Goal: Transaction & Acquisition: Purchase product/service

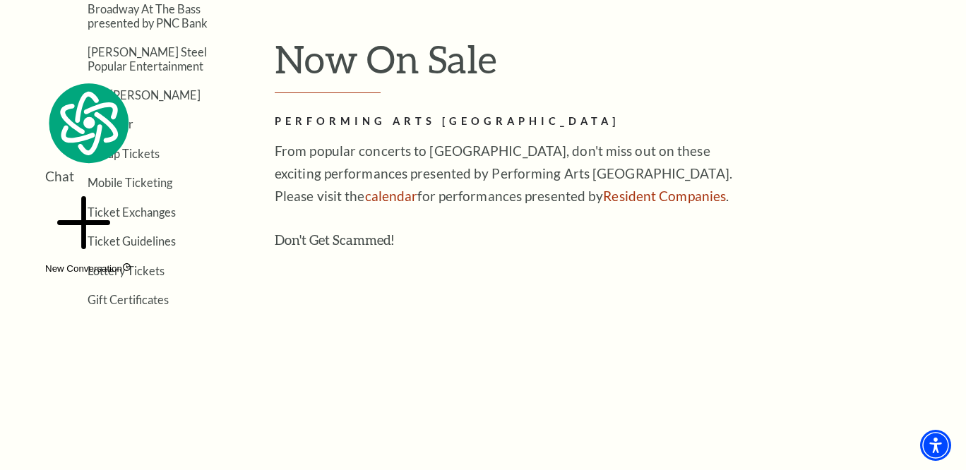
scroll to position [376, 0]
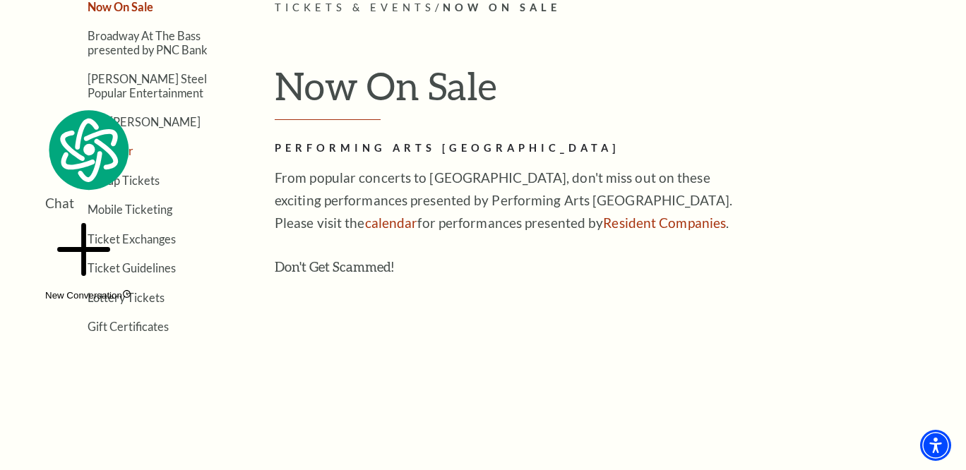
click at [117, 150] on link "Calendar" at bounding box center [111, 150] width 46 height 13
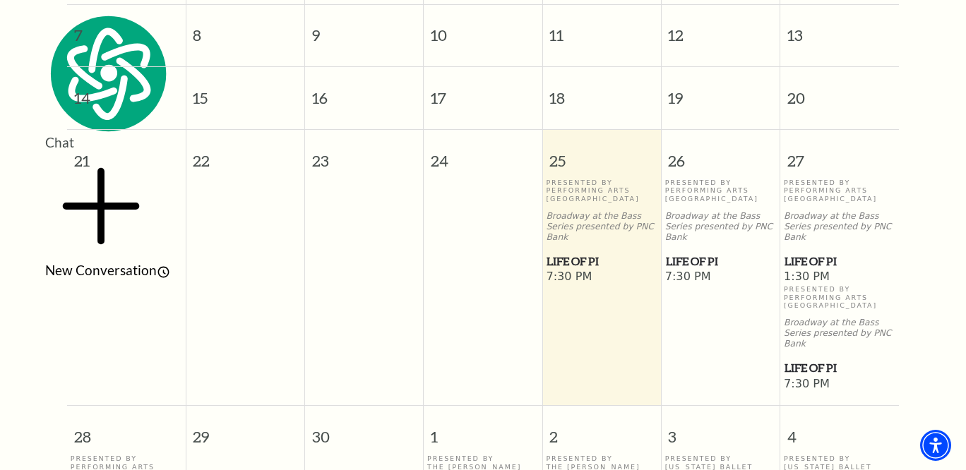
scroll to position [472, 0]
click at [685, 252] on span "Life of Pi" at bounding box center [721, 261] width 110 height 18
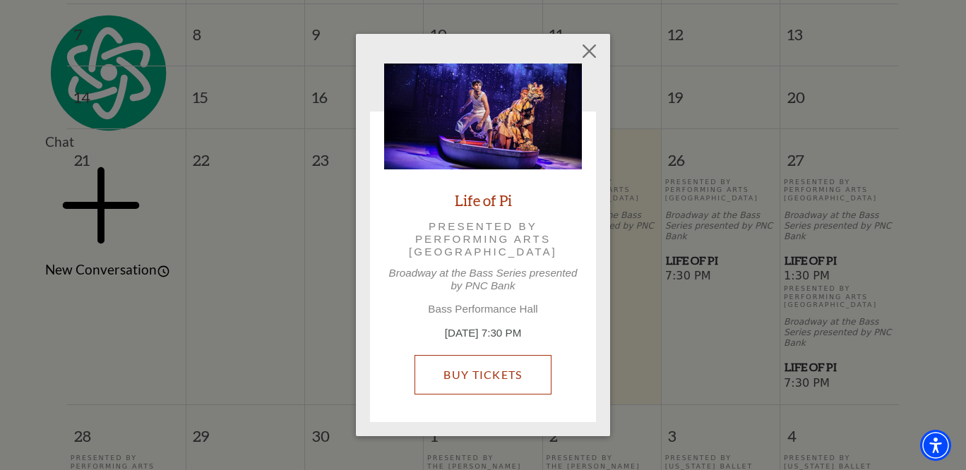
click at [523, 375] on link "Buy Tickets" at bounding box center [483, 375] width 136 height 40
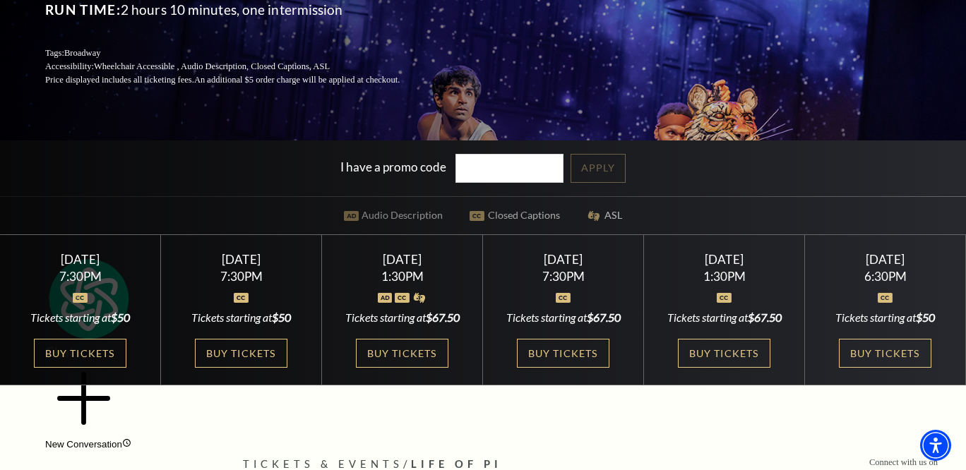
scroll to position [231, 0]
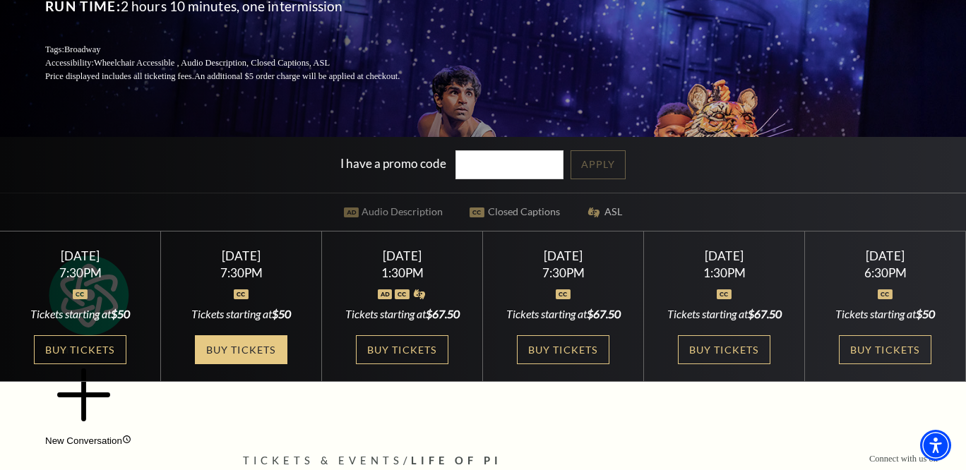
click at [249, 355] on link "Buy Tickets" at bounding box center [241, 349] width 92 height 29
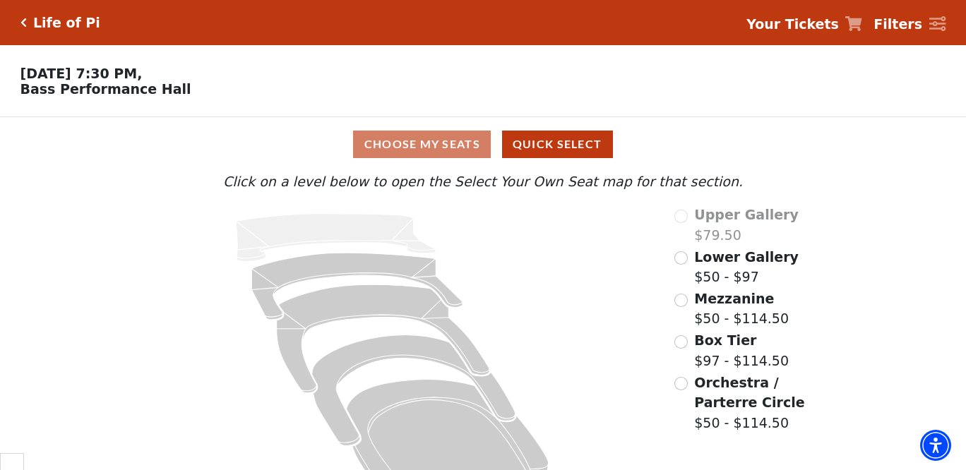
scroll to position [41, 0]
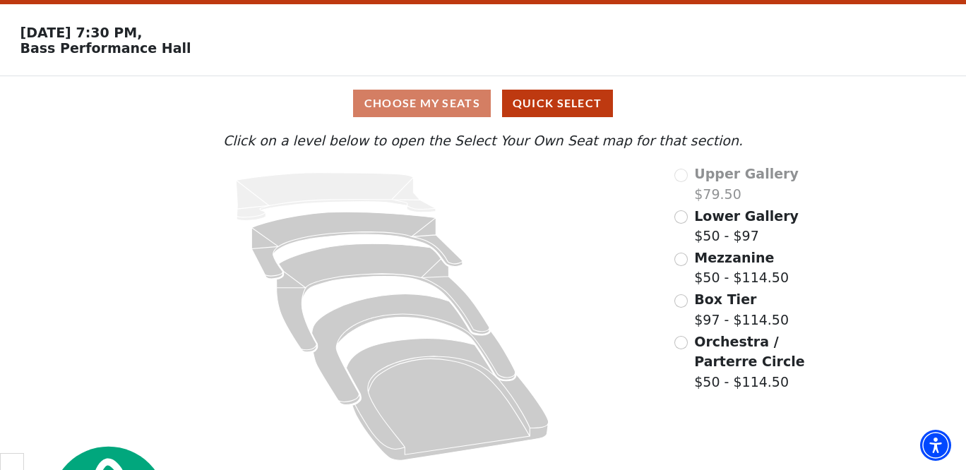
click at [447, 112] on div "Choose My Seats Quick Select" at bounding box center [483, 104] width 725 height 28
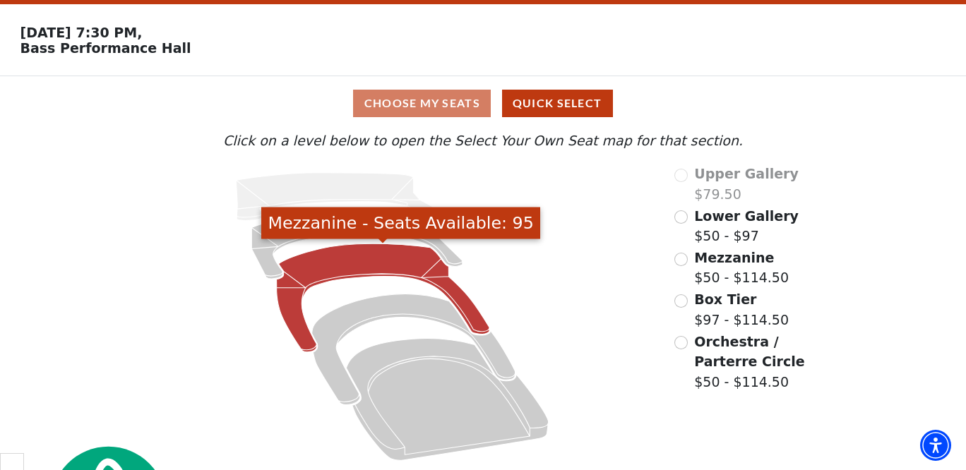
click at [391, 258] on icon "Mezzanine - Seats Available: 95" at bounding box center [383, 298] width 213 height 108
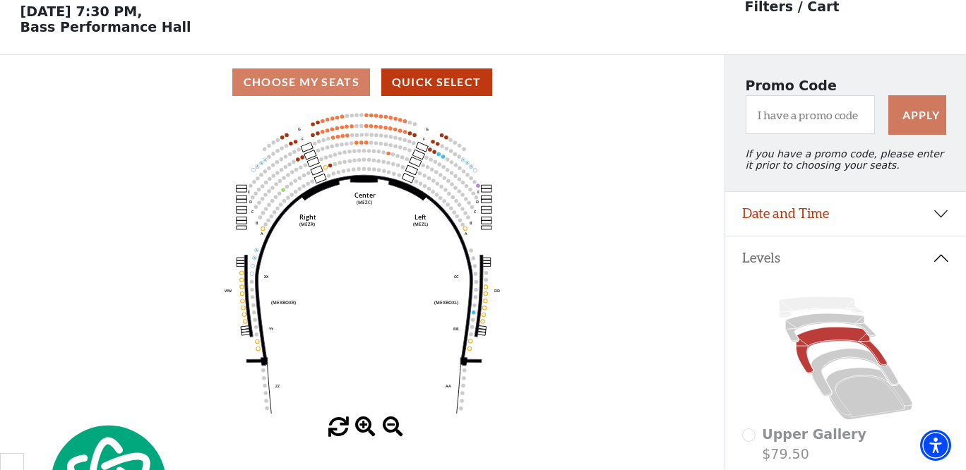
scroll to position [65, 0]
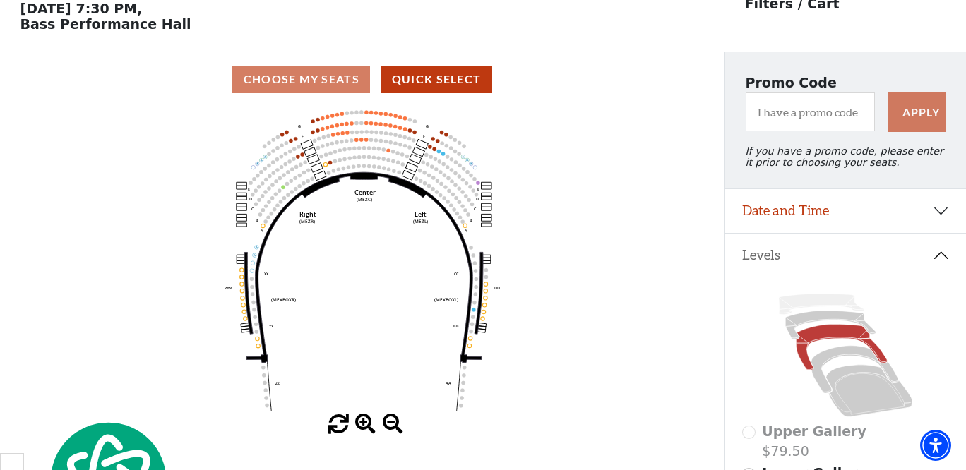
click at [294, 90] on div "Choose My Seats Quick Select" at bounding box center [362, 80] width 725 height 28
click at [300, 69] on div "Choose My Seats Quick Select" at bounding box center [362, 80] width 725 height 28
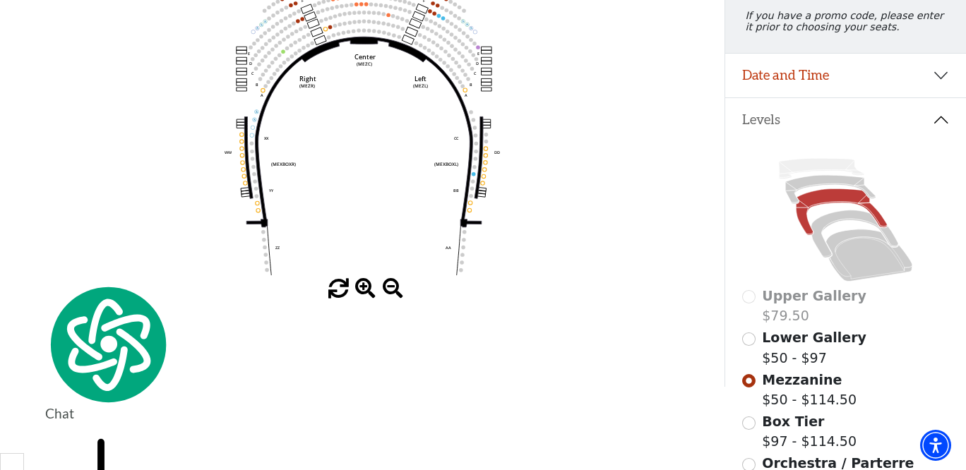
scroll to position [182, 0]
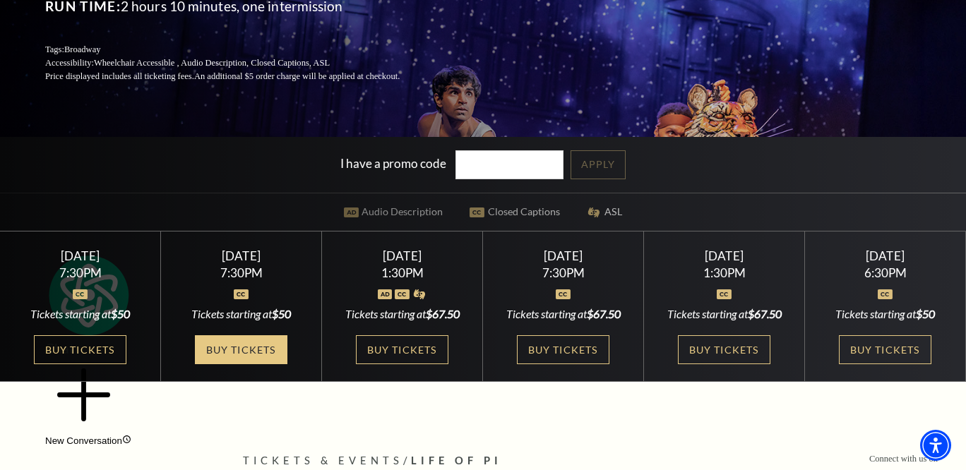
click at [258, 359] on link "Buy Tickets" at bounding box center [241, 349] width 92 height 29
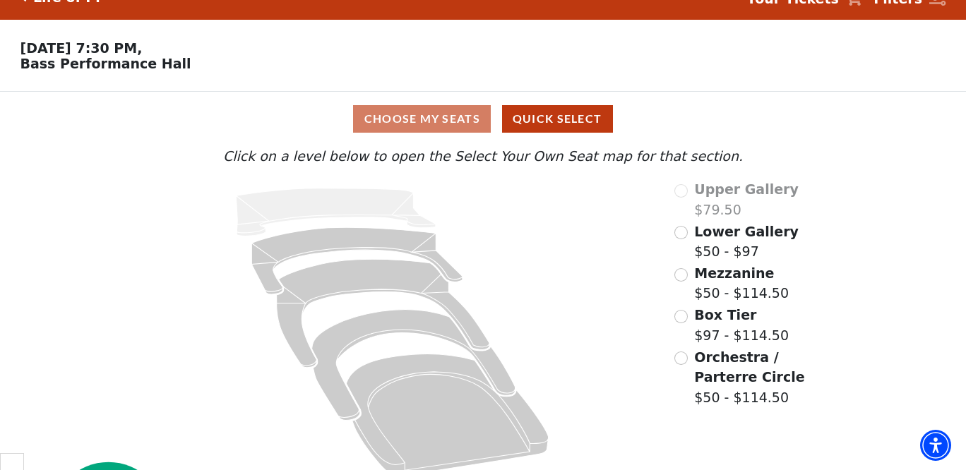
scroll to position [41, 0]
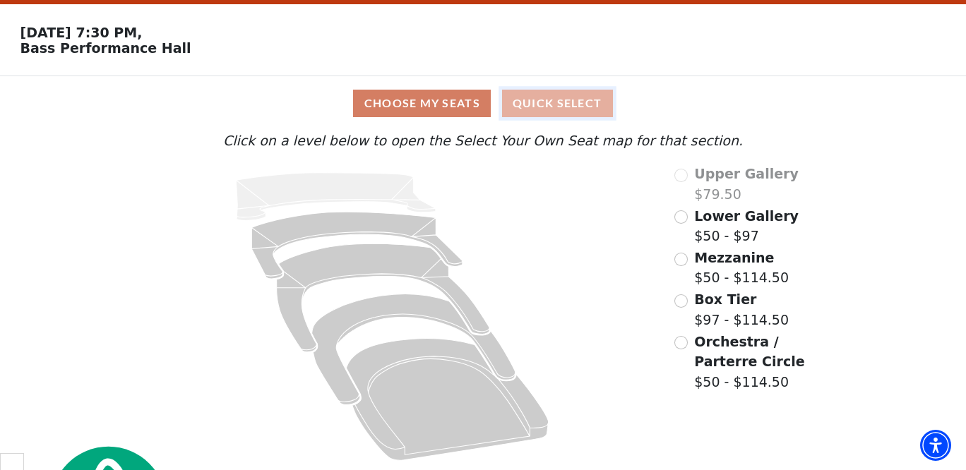
click at [567, 105] on button "Quick Select" at bounding box center [557, 104] width 111 height 28
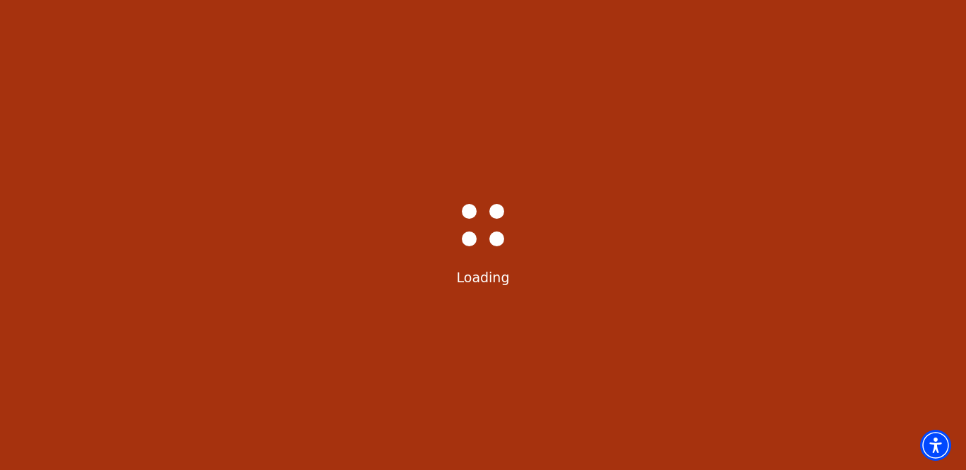
scroll to position [0, 0]
select select "6214"
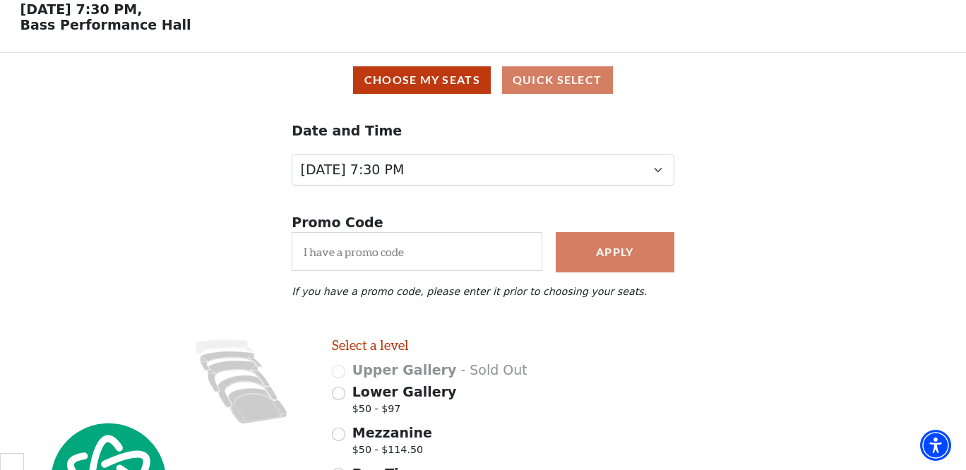
scroll to position [46, 0]
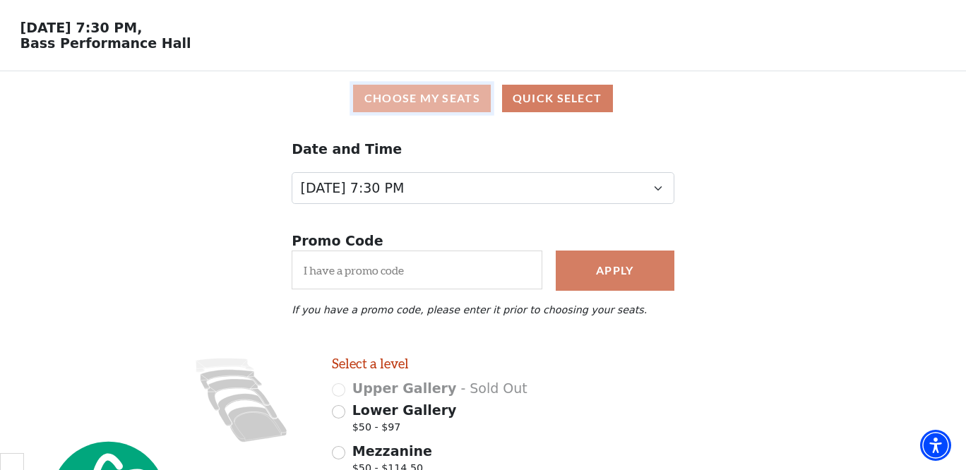
click at [441, 105] on button "Choose My Seats" at bounding box center [422, 99] width 138 height 28
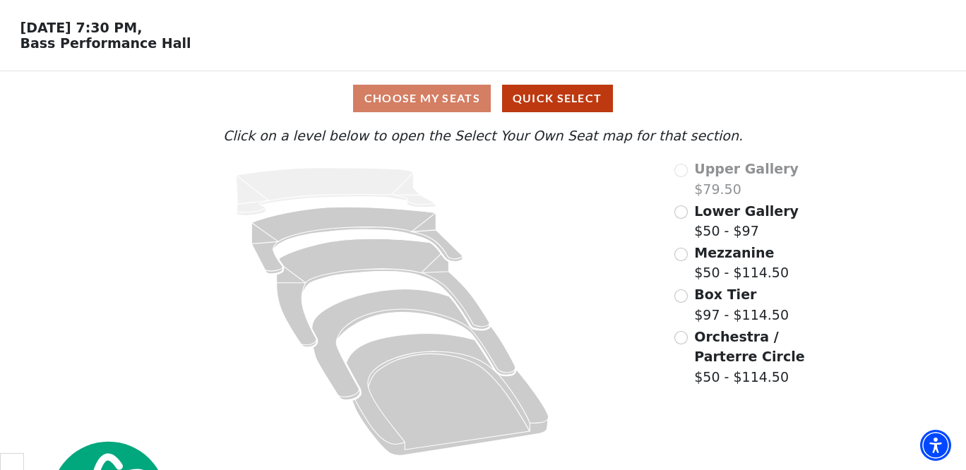
scroll to position [41, 0]
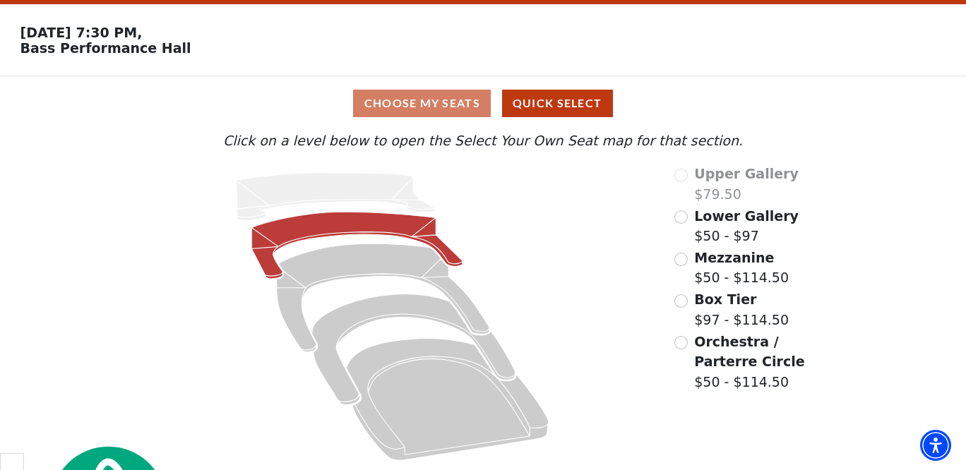
click at [390, 223] on icon at bounding box center [357, 245] width 211 height 67
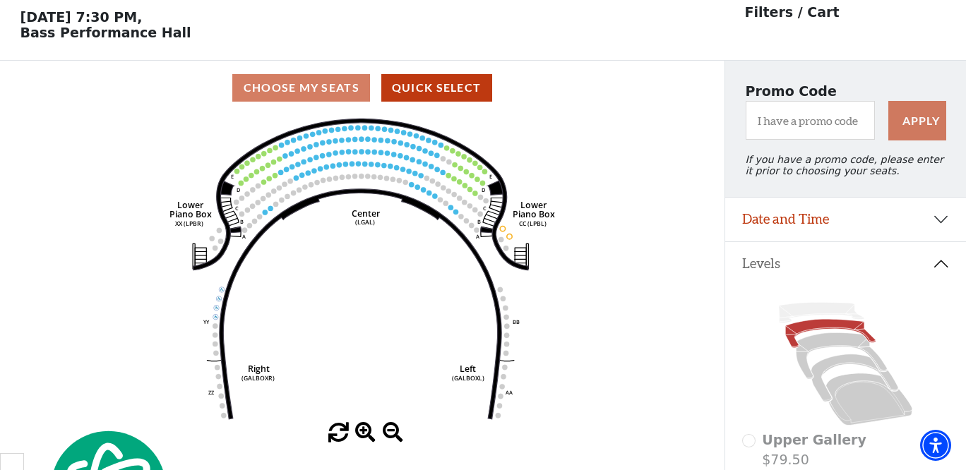
scroll to position [65, 0]
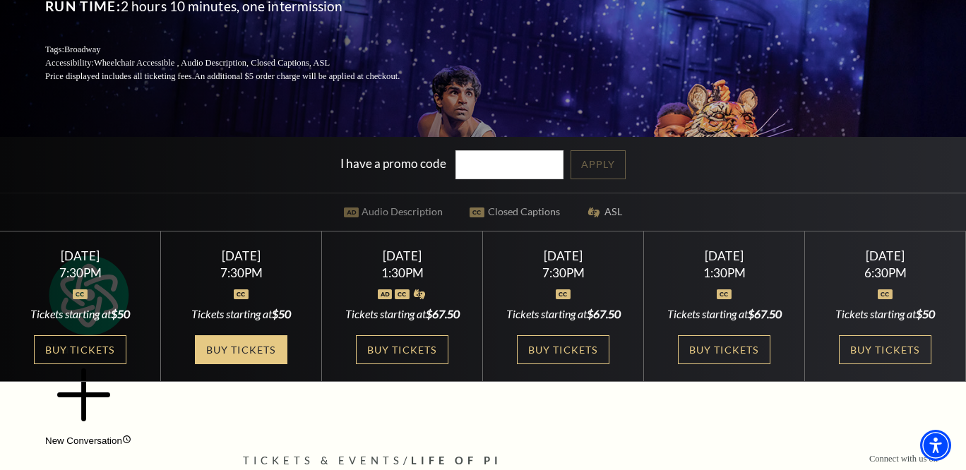
click at [274, 341] on link "Buy Tickets" at bounding box center [241, 349] width 92 height 29
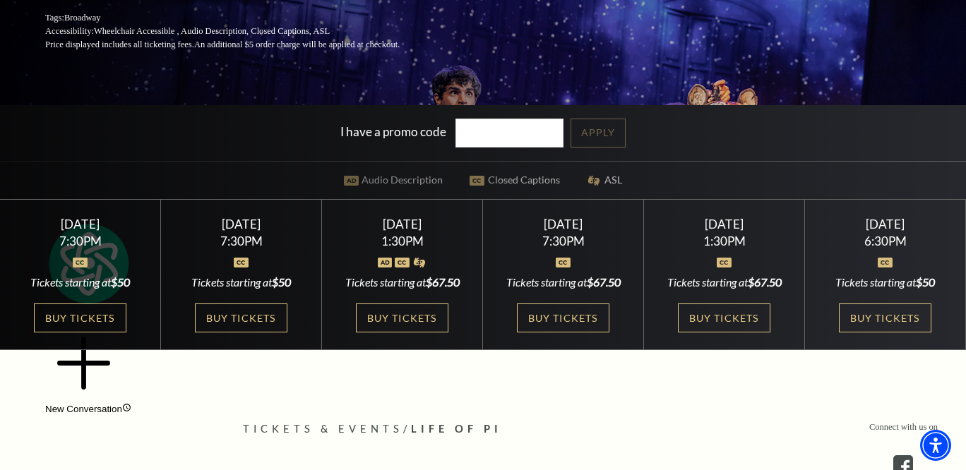
scroll to position [267, 0]
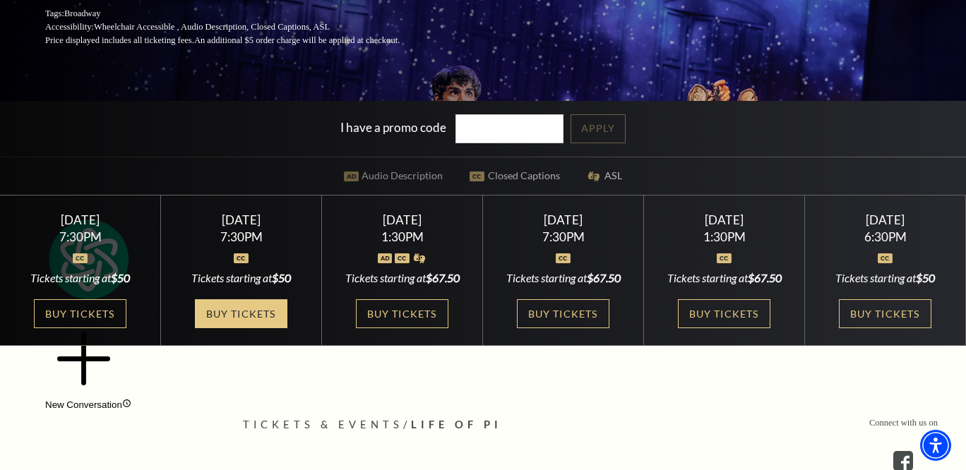
click at [237, 315] on link "Buy Tickets" at bounding box center [241, 313] width 92 height 29
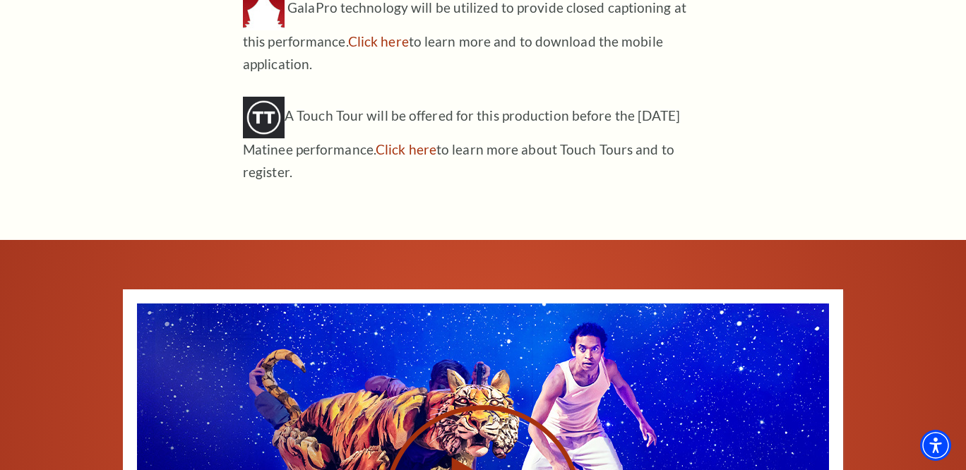
scroll to position [1647, 0]
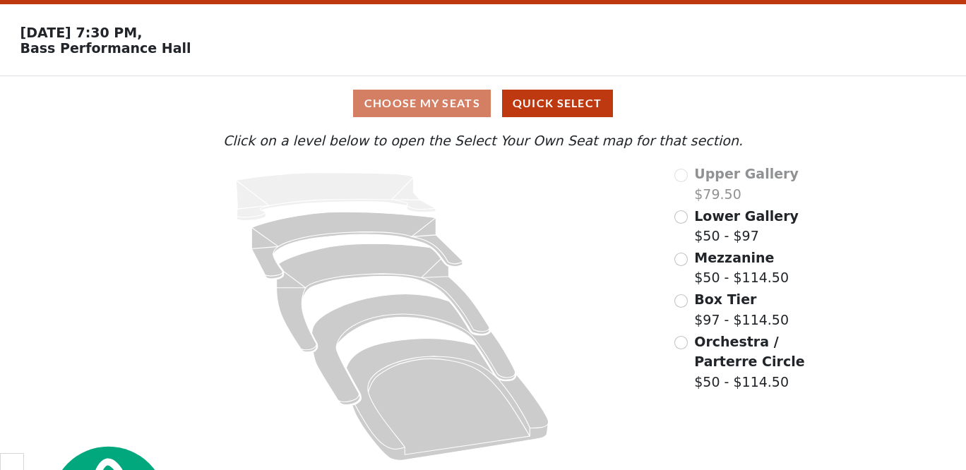
scroll to position [566, 0]
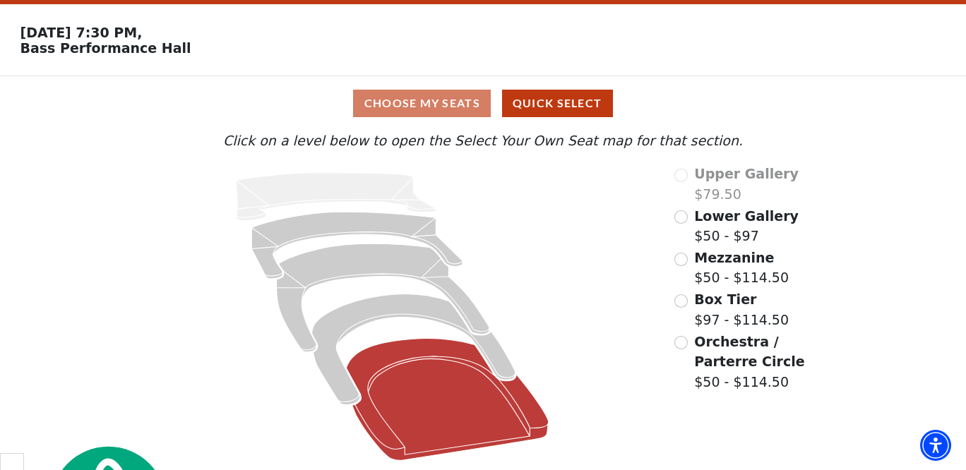
click at [451, 390] on icon at bounding box center [448, 400] width 202 height 122
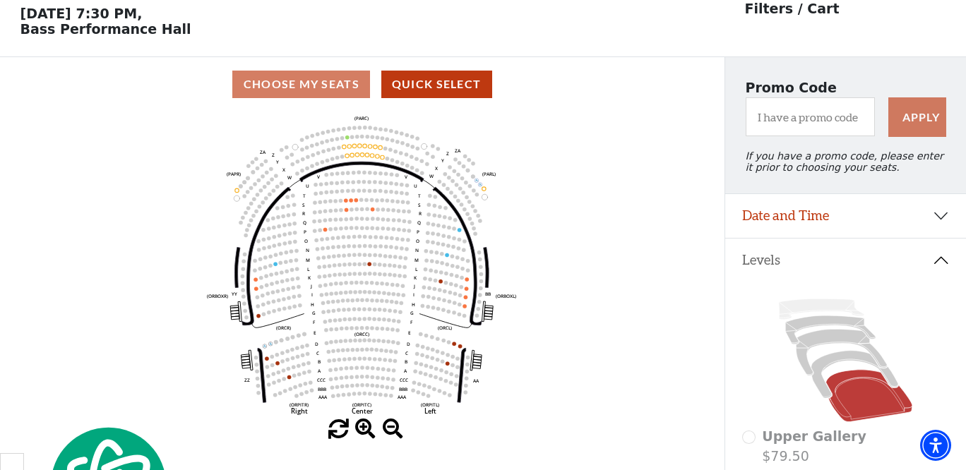
scroll to position [65, 0]
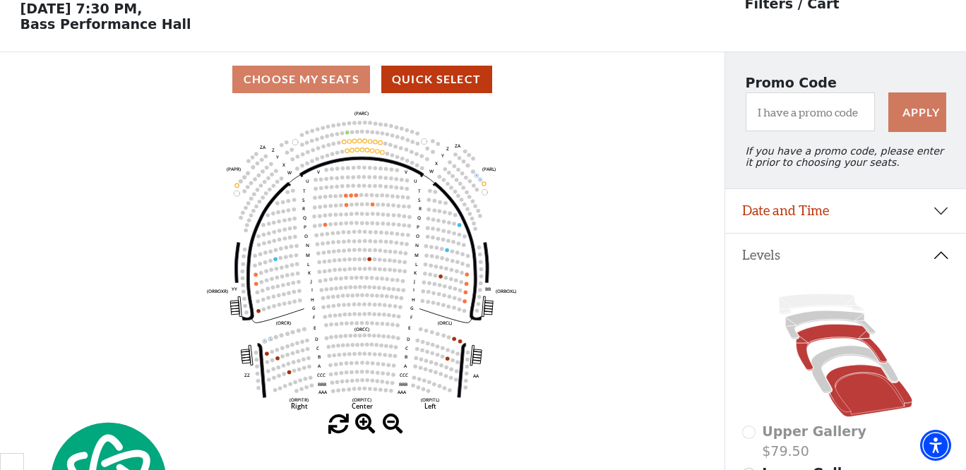
click at [811, 333] on icon at bounding box center [841, 348] width 91 height 47
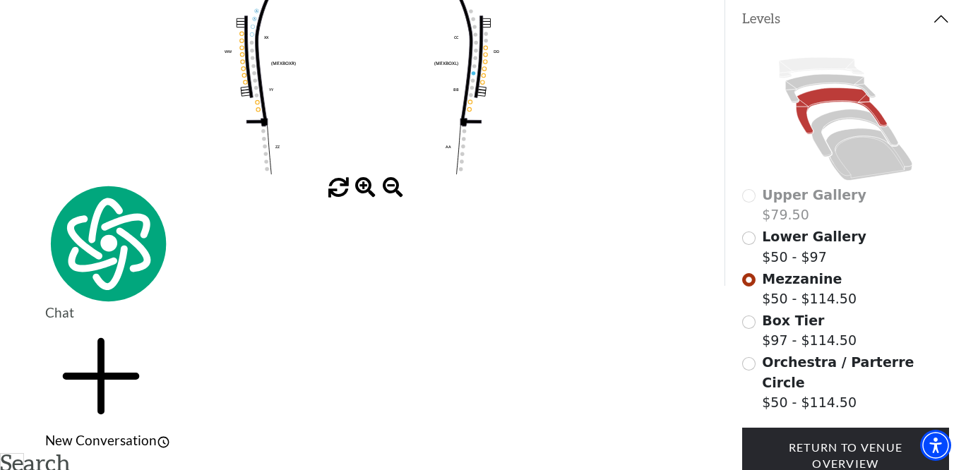
scroll to position [399, 0]
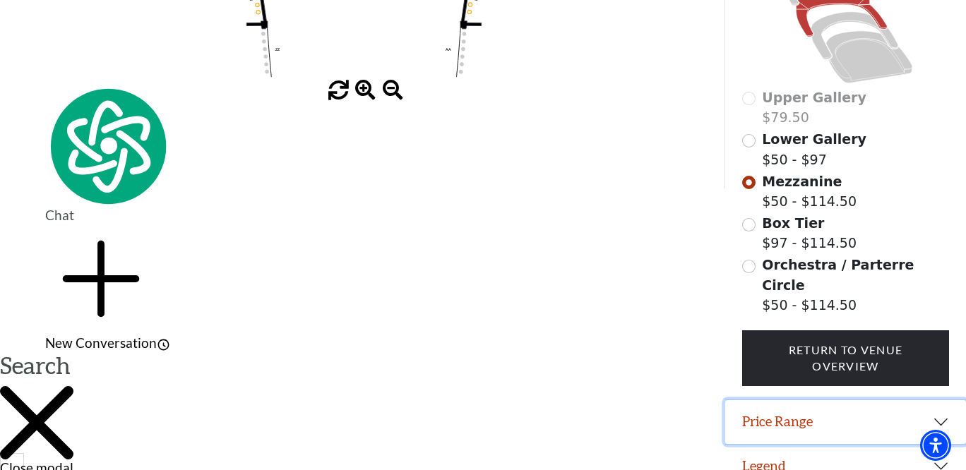
click at [799, 405] on button "Price Range" at bounding box center [845, 422] width 241 height 44
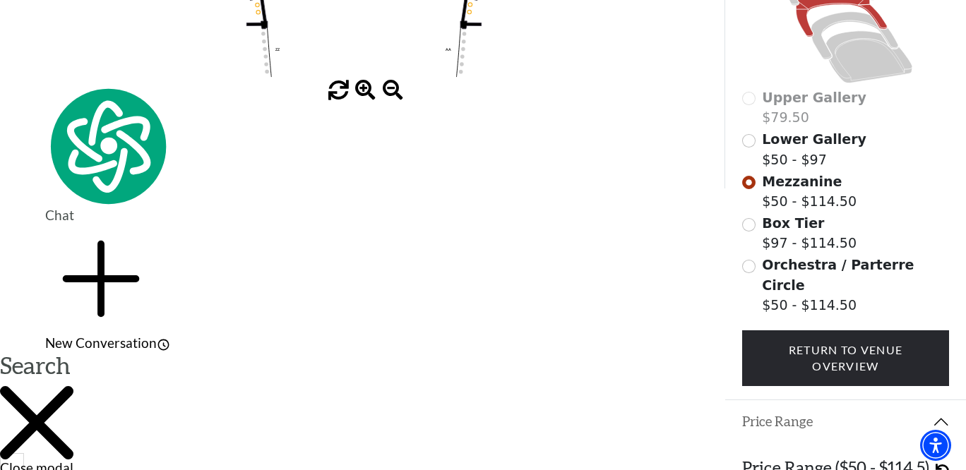
scroll to position [470, 0]
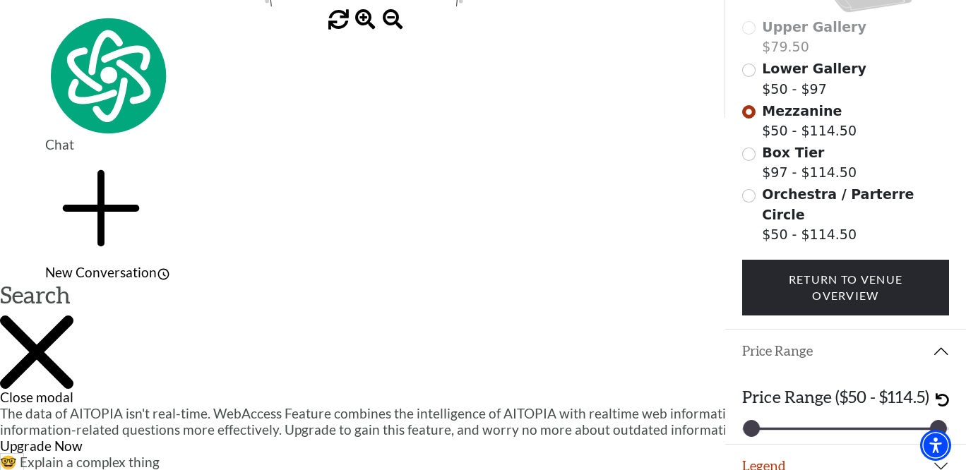
click at [874, 414] on div "Price Range ($50 - $114.5) 50 114" at bounding box center [845, 409] width 241 height 71
drag, startPoint x: 930, startPoint y: 416, endPoint x: 789, endPoint y: 419, distance: 141.3
click at [789, 419] on div "Price Range ($50 - $114.5) 50 66" at bounding box center [845, 409] width 241 height 71
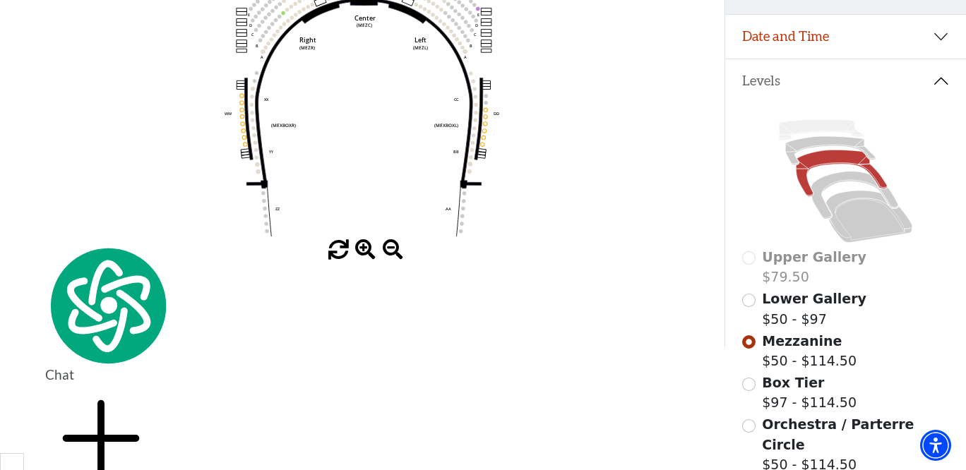
scroll to position [241, 0]
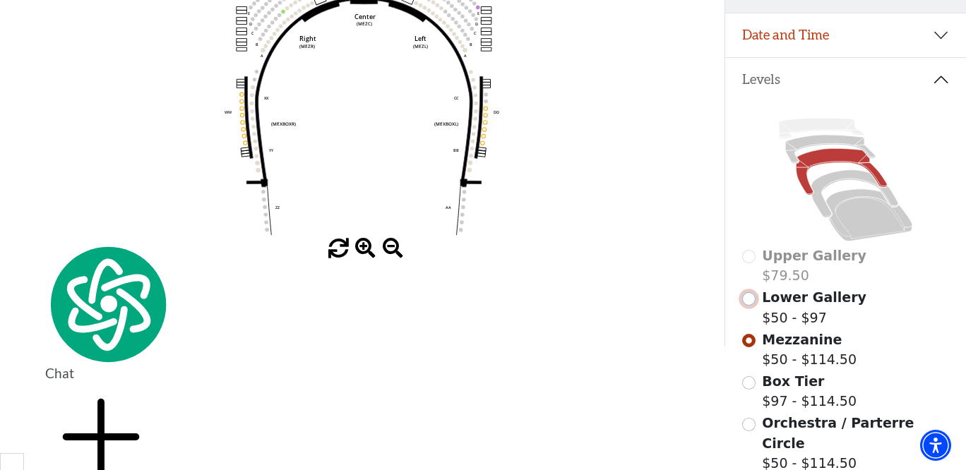
click at [751, 300] on input "Lower Gallery$50 - $97\a" at bounding box center [748, 298] width 13 height 13
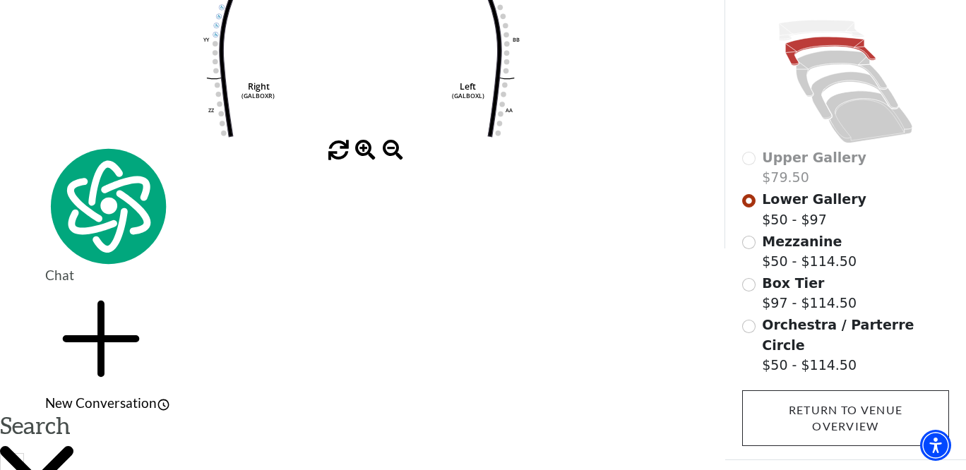
scroll to position [399, 0]
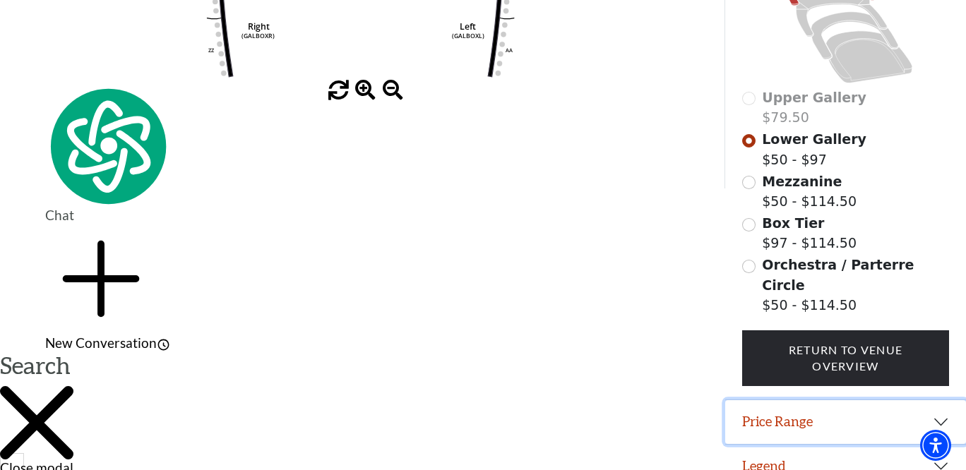
click at [785, 400] on button "Price Range" at bounding box center [845, 422] width 241 height 44
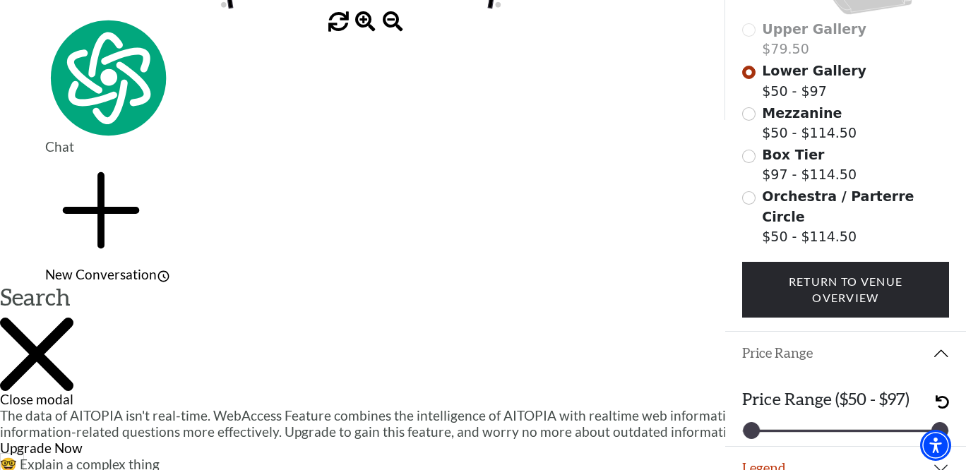
scroll to position [470, 0]
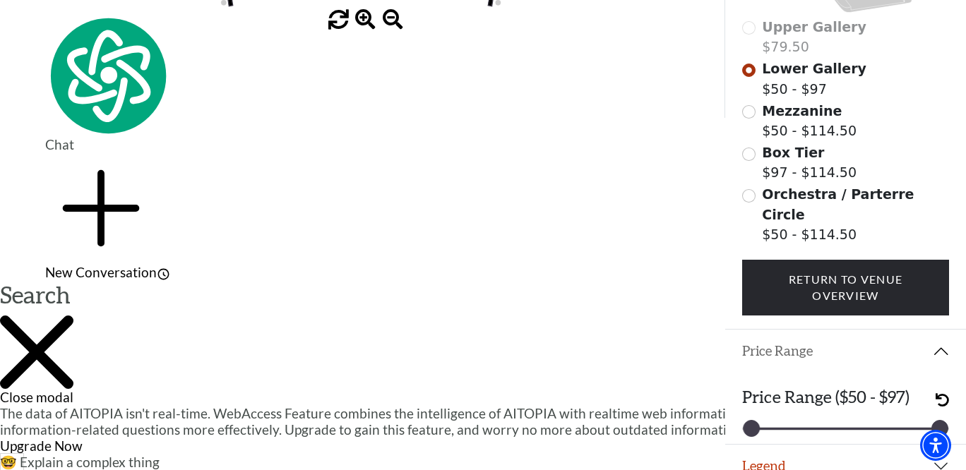
click at [783, 427] on div "50 97" at bounding box center [846, 429] width 208 height 4
click at [784, 408] on div "Price Range ($50 - $97) 50 97" at bounding box center [845, 409] width 241 height 71
drag, startPoint x: 931, startPoint y: 412, endPoint x: 908, endPoint y: 412, distance: 22.6
click at [908, 412] on div "Price Range ($50 - $97) 50 97" at bounding box center [845, 409] width 241 height 71
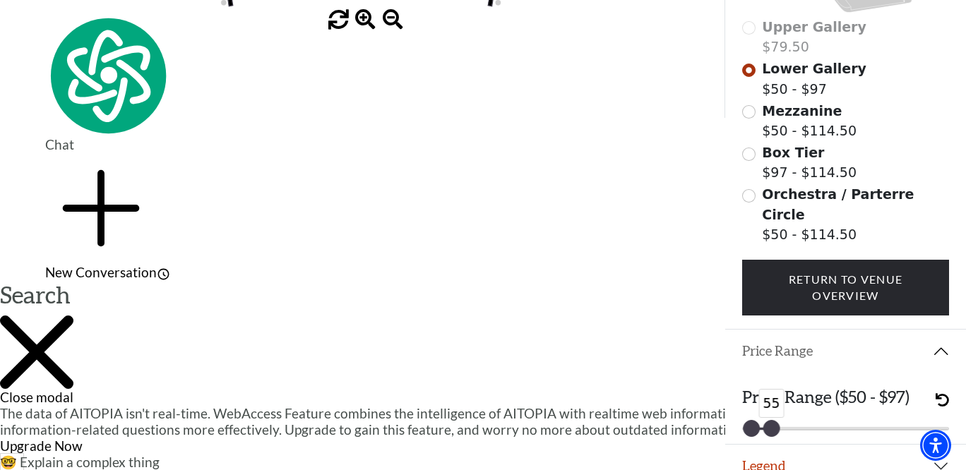
drag, startPoint x: 943, startPoint y: 410, endPoint x: 775, endPoint y: 412, distance: 167.4
click at [775, 421] on div at bounding box center [771, 429] width 16 height 16
click at [761, 453] on button "Legend" at bounding box center [845, 467] width 241 height 44
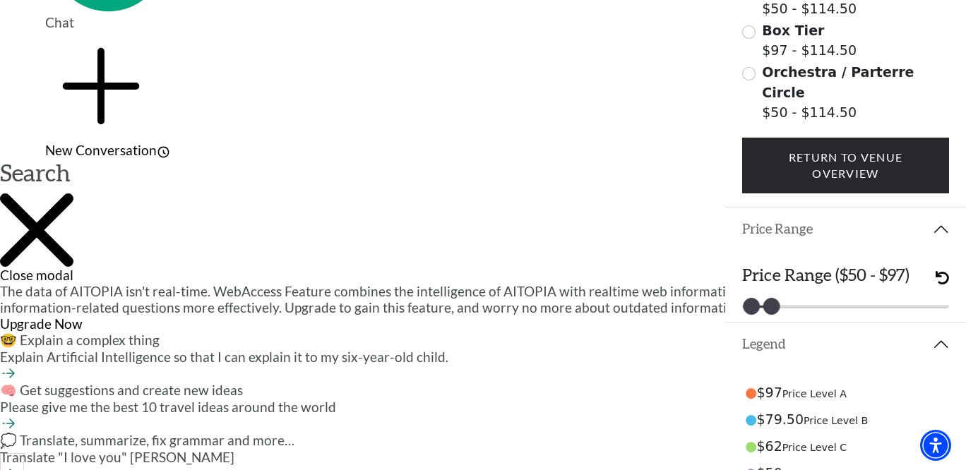
scroll to position [711, 0]
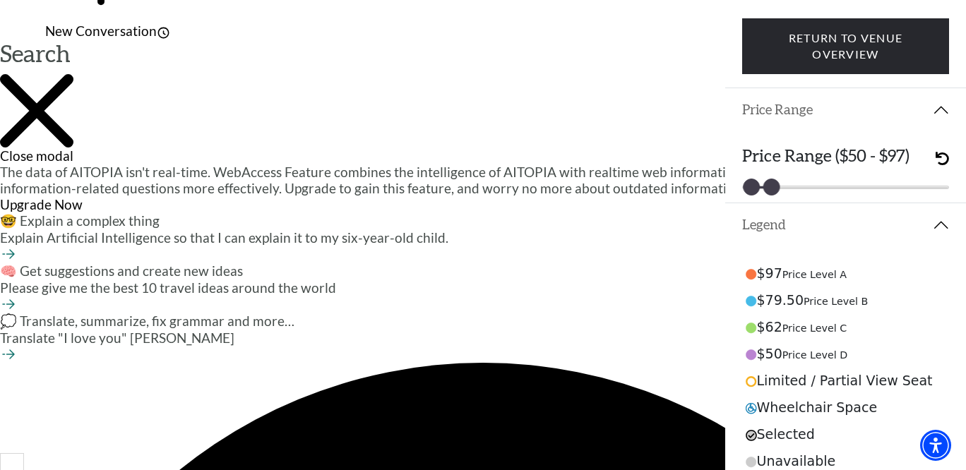
click at [780, 340] on div "$50 Price Level D" at bounding box center [846, 353] width 208 height 27
click at [749, 350] on circle at bounding box center [751, 355] width 10 height 10
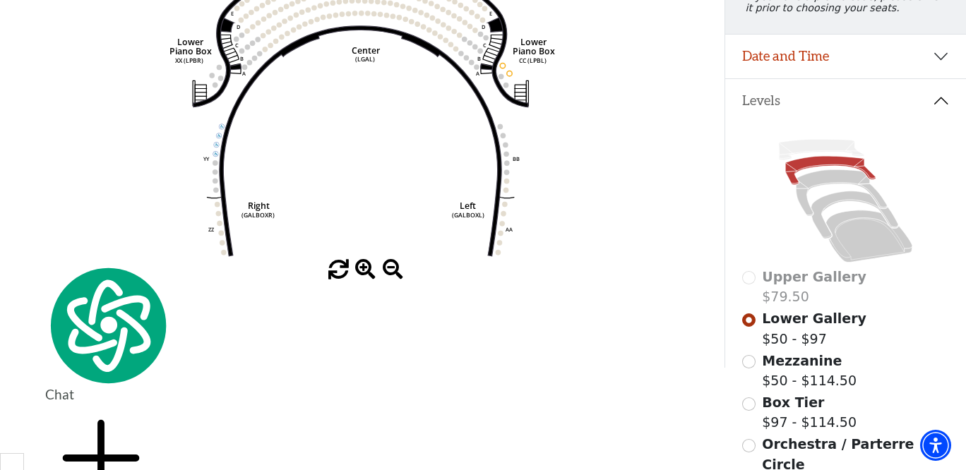
scroll to position [126, 0]
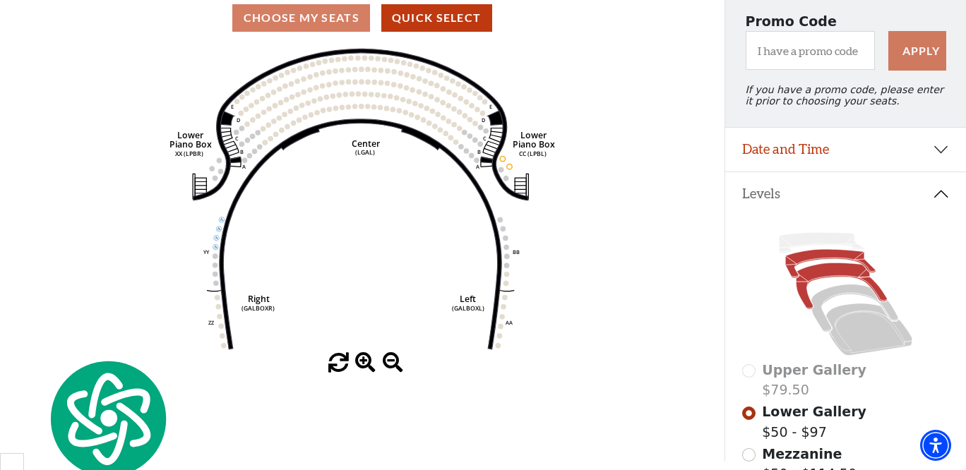
click at [821, 272] on icon at bounding box center [841, 286] width 91 height 47
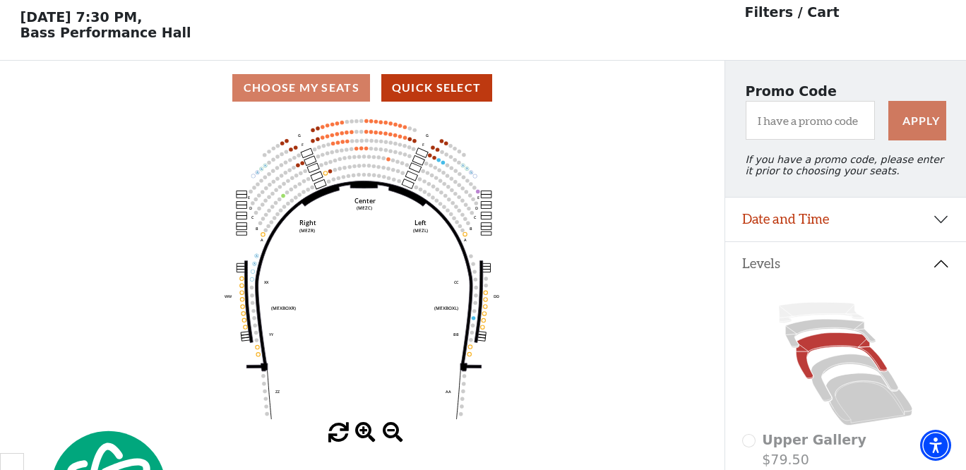
scroll to position [65, 0]
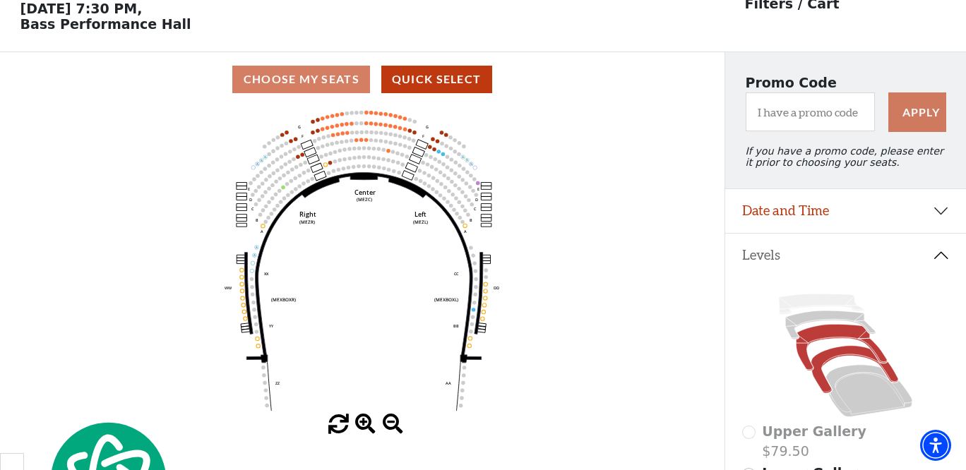
click at [821, 360] on icon at bounding box center [854, 369] width 87 height 47
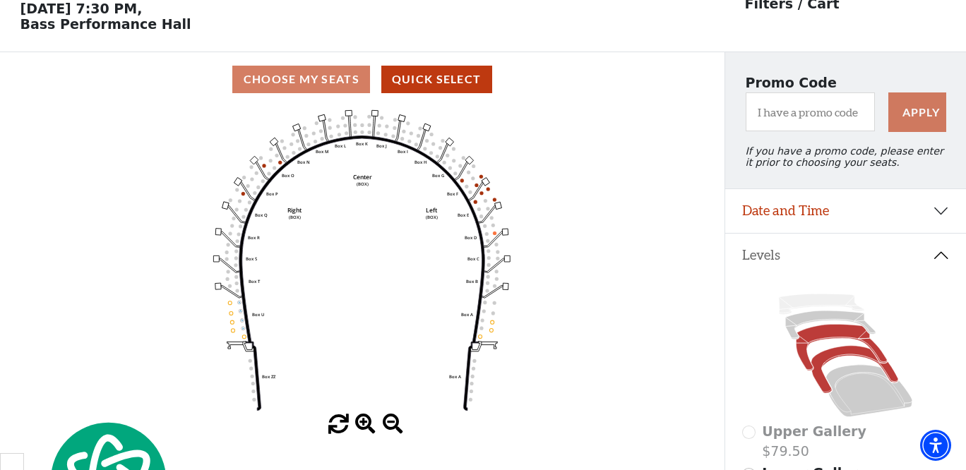
click at [820, 338] on icon at bounding box center [841, 348] width 91 height 47
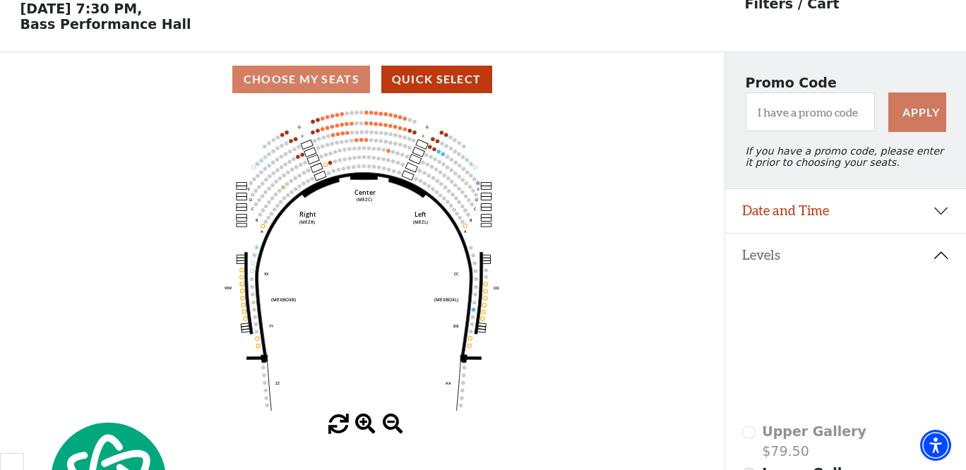
click at [834, 314] on icon at bounding box center [830, 325] width 90 height 29
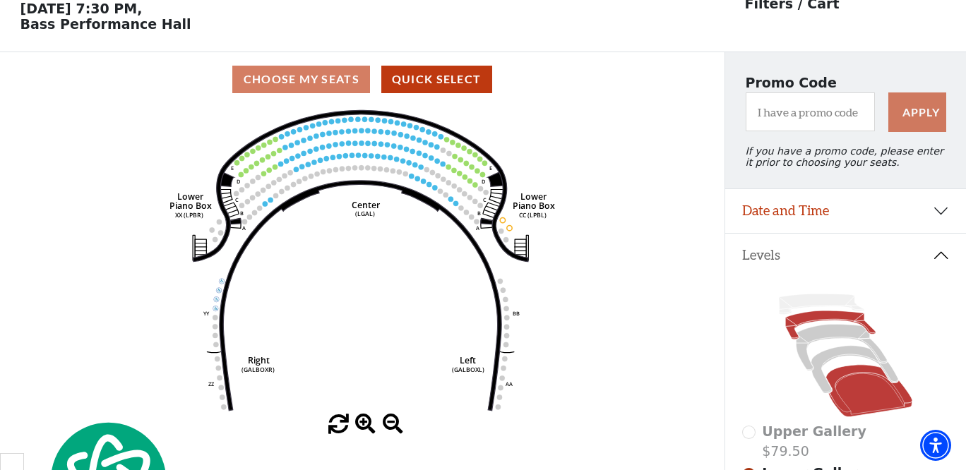
click at [849, 399] on icon at bounding box center [869, 391] width 87 height 52
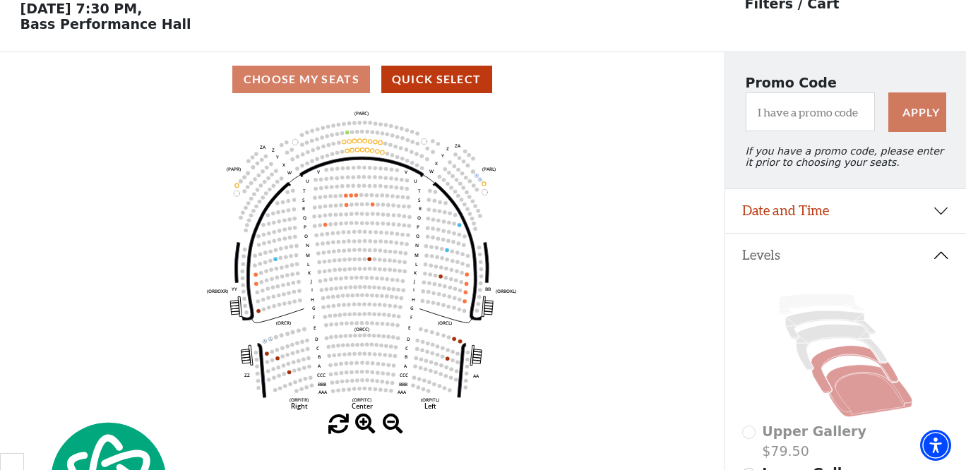
click at [847, 352] on icon at bounding box center [854, 369] width 87 height 47
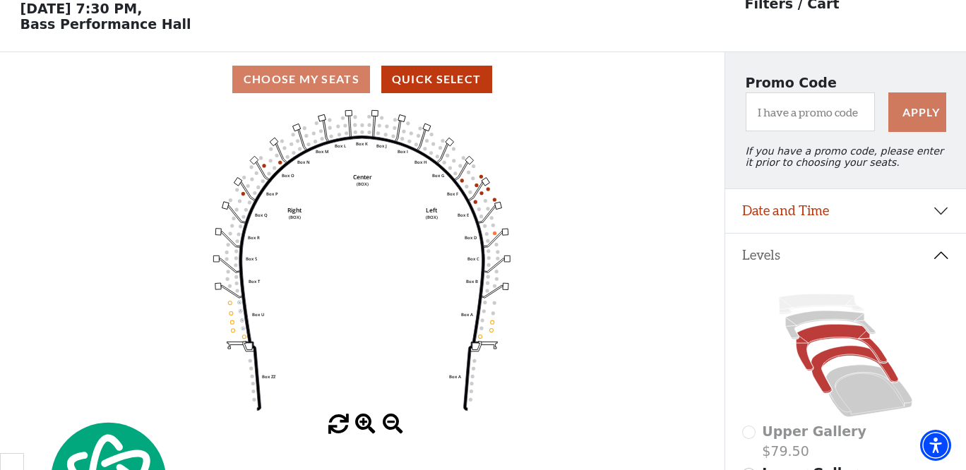
click at [843, 333] on icon at bounding box center [841, 348] width 91 height 47
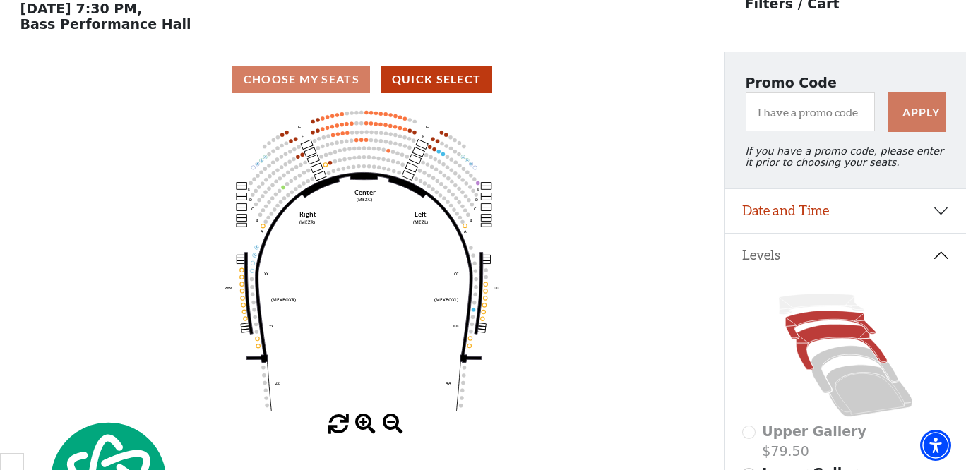
click at [826, 321] on icon at bounding box center [830, 325] width 90 height 29
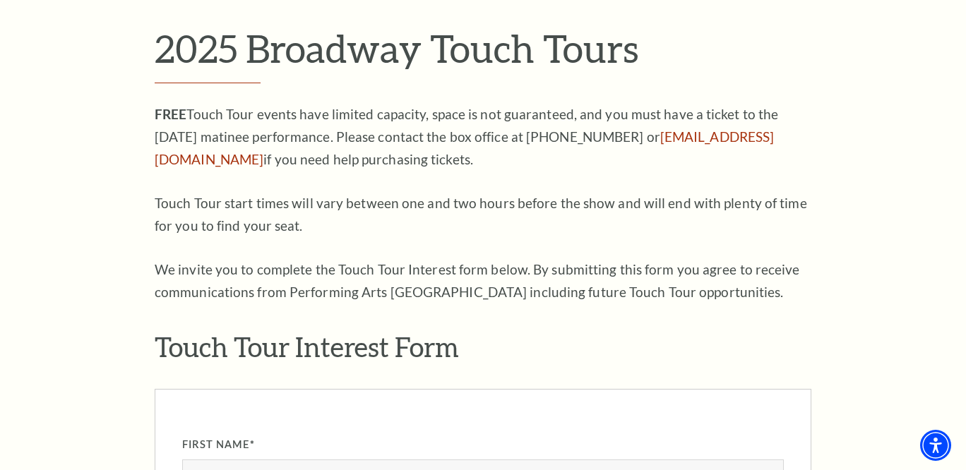
scroll to position [775, 0]
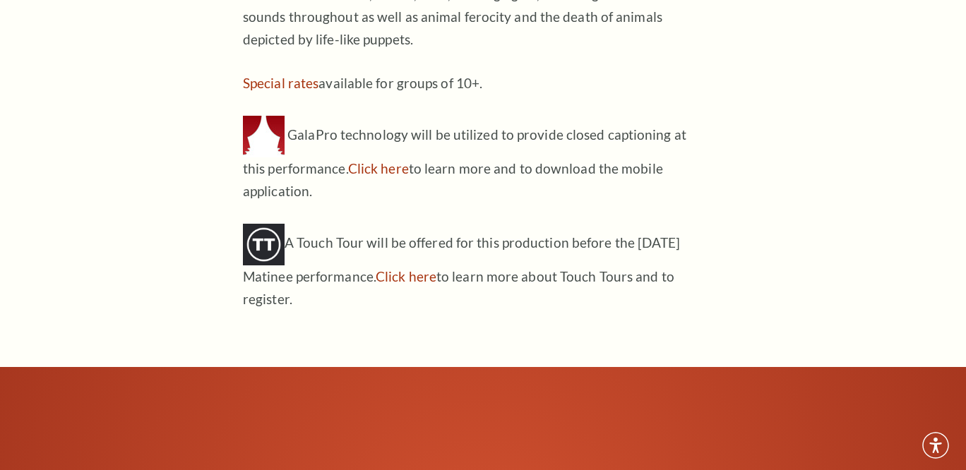
scroll to position [1522, 0]
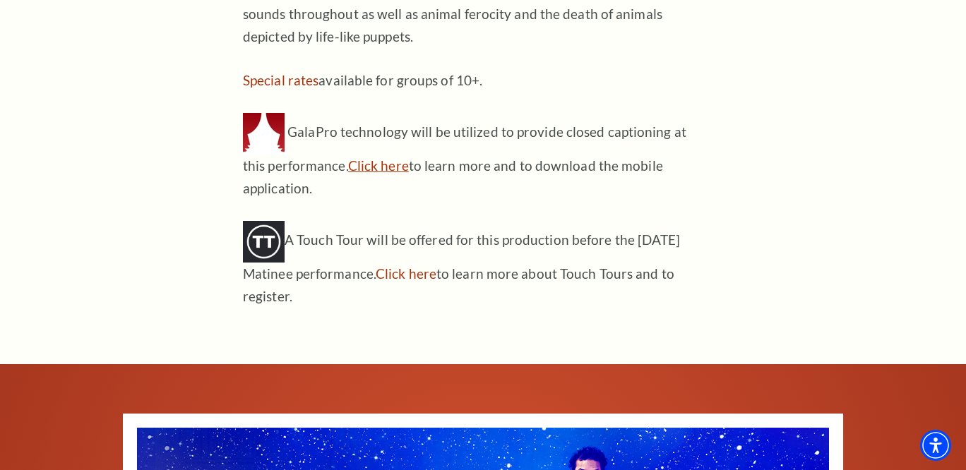
click at [372, 157] on link "Click here" at bounding box center [378, 165] width 61 height 16
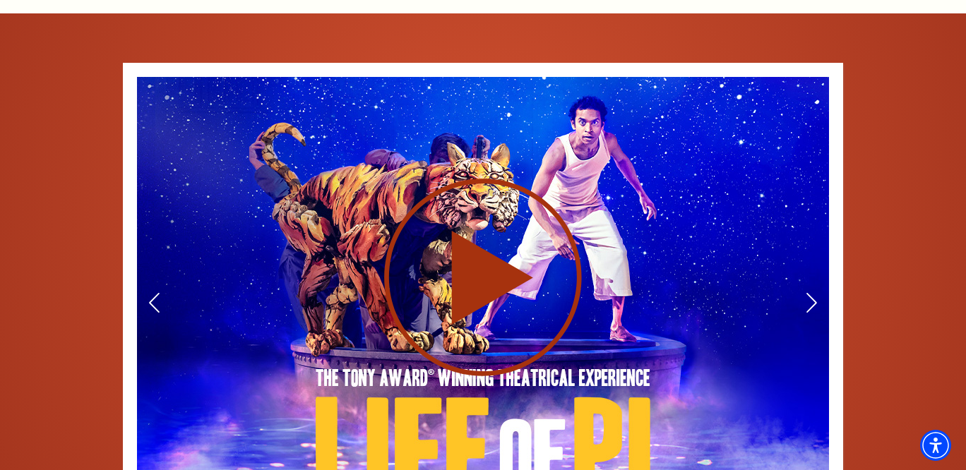
scroll to position [1879, 0]
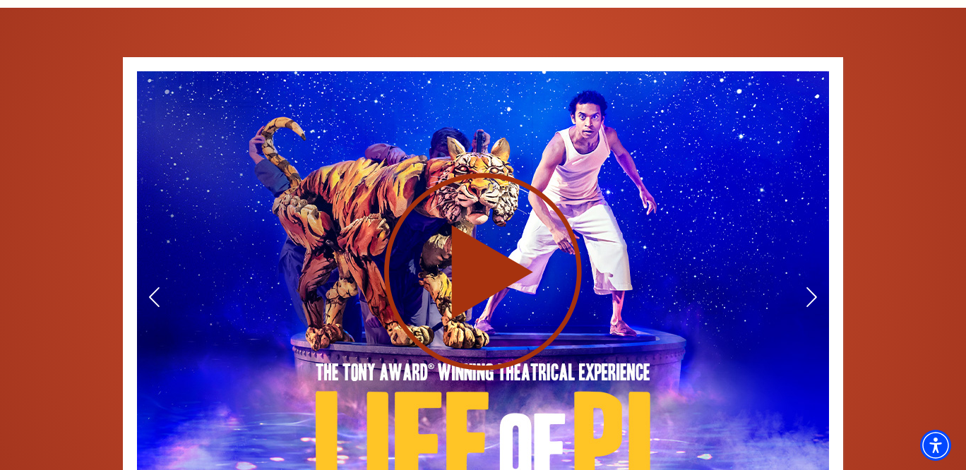
click at [458, 209] on use at bounding box center [483, 272] width 198 height 198
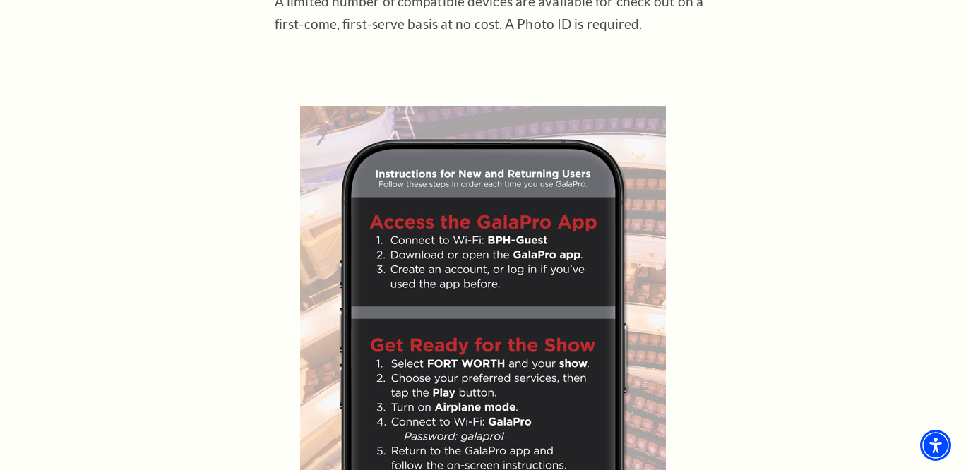
scroll to position [372, 0]
